Goal: Task Accomplishment & Management: Use online tool/utility

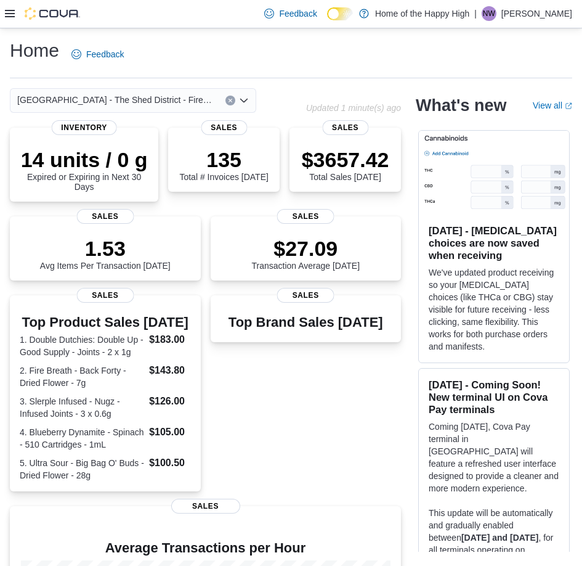
click at [10, 20] on div at bounding box center [42, 14] width 75 height 28
click at [18, 5] on div at bounding box center [42, 14] width 75 height 28
click at [10, 9] on icon at bounding box center [10, 14] width 10 height 10
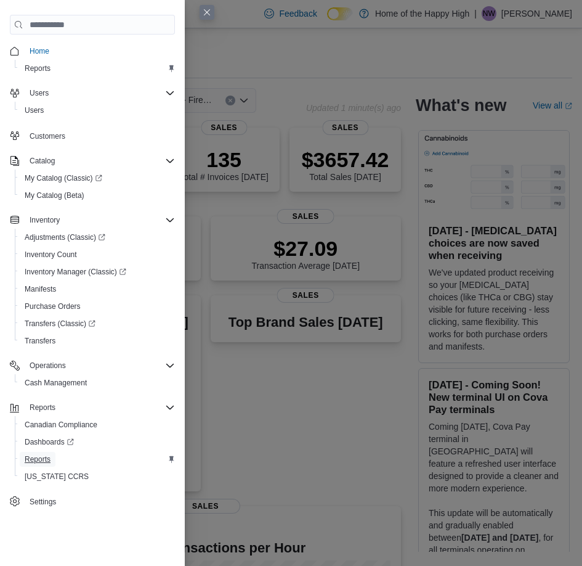
click at [52, 461] on link "Reports" at bounding box center [38, 459] width 36 height 15
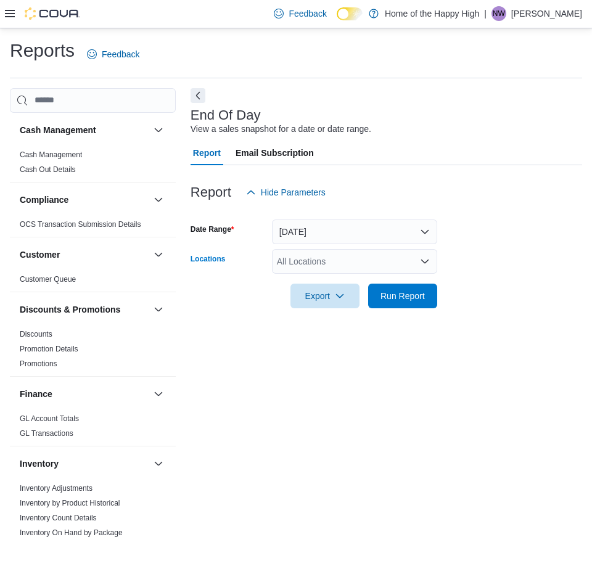
click at [356, 264] on div "All Locations" at bounding box center [354, 261] width 165 height 25
type input "****"
click at [410, 288] on span "[GEOGRAPHIC_DATA] - The Shed District - Fire & Flower" at bounding box center [434, 282] width 222 height 12
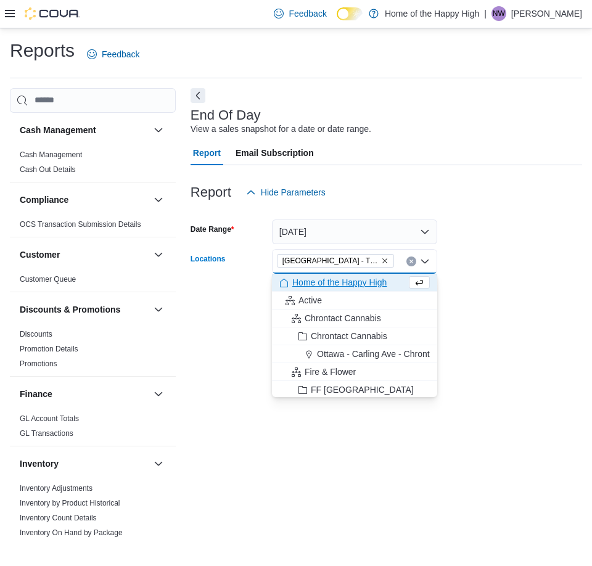
drag, startPoint x: 476, startPoint y: 374, endPoint x: 383, endPoint y: 333, distance: 101.8
click at [473, 375] on div "End Of Day View a sales snapshot for a date or date range. Report Email Subscri…" at bounding box center [385, 312] width 391 height 449
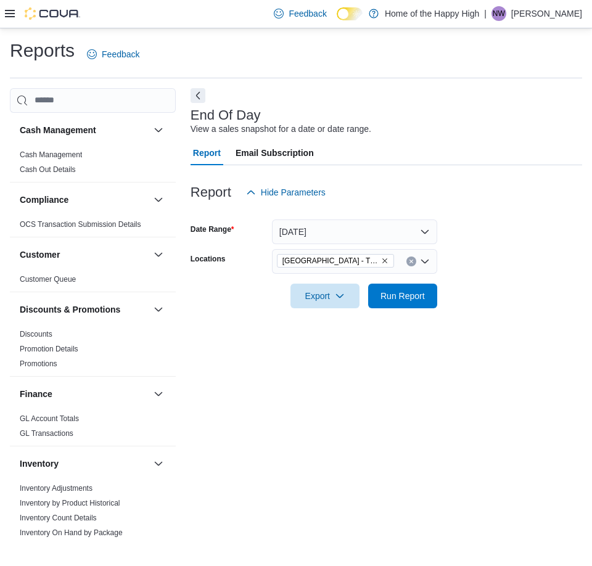
click at [335, 309] on div at bounding box center [385, 315] width 391 height 15
click at [322, 282] on div at bounding box center [385, 279] width 391 height 10
click at [340, 293] on icon "button" at bounding box center [340, 295] width 10 height 10
click at [330, 349] on span "Export to Pdf" at bounding box center [326, 345] width 55 height 10
